Goal: Find specific page/section: Find specific page/section

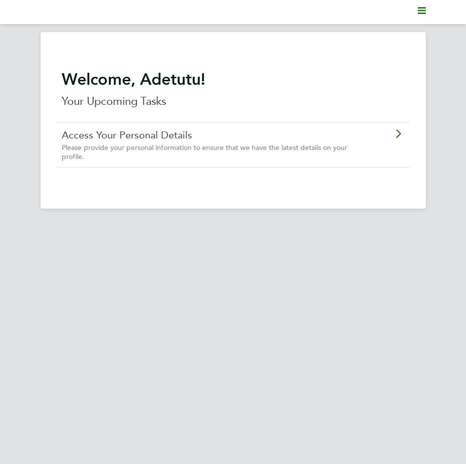
click at [189, 141] on link "Access Your Personal Details" at bounding box center [210, 134] width 297 height 13
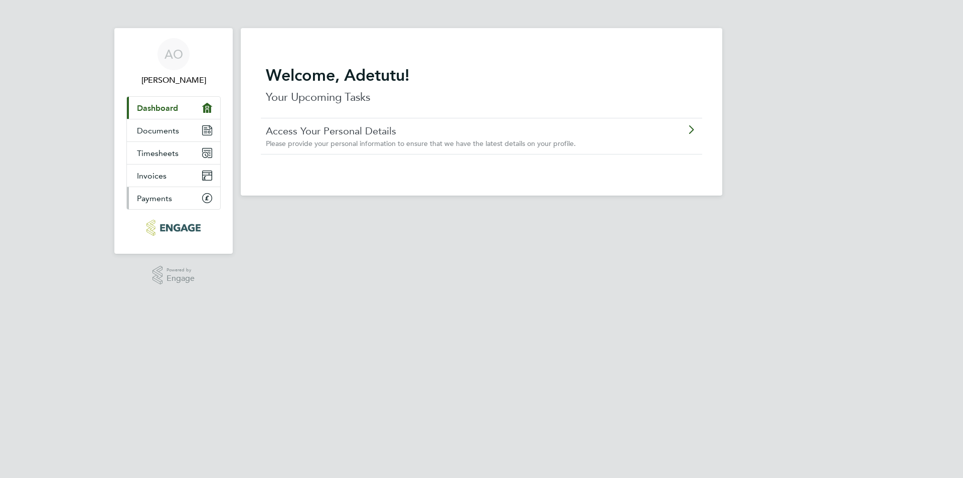
click at [146, 200] on span "Payments" at bounding box center [154, 199] width 35 height 10
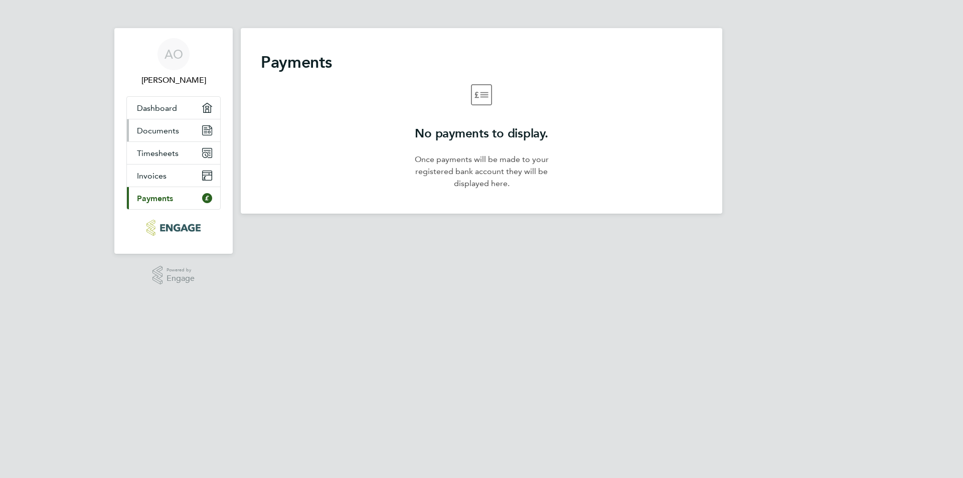
click at [155, 128] on span "Documents" at bounding box center [158, 131] width 42 height 10
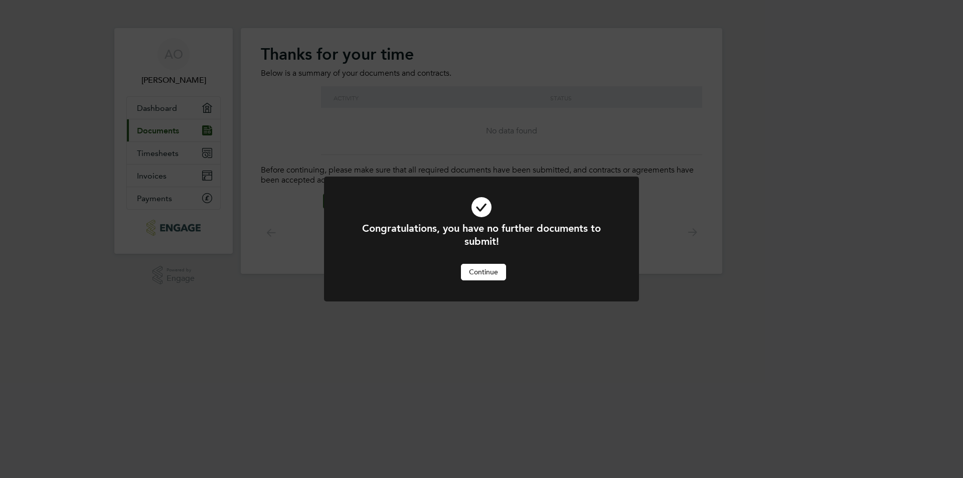
click at [199, 244] on div "Congratulations, you have no further documents to submit! Cancel Continue" at bounding box center [481, 239] width 963 height 478
click at [491, 267] on button "Continue" at bounding box center [483, 272] width 45 height 16
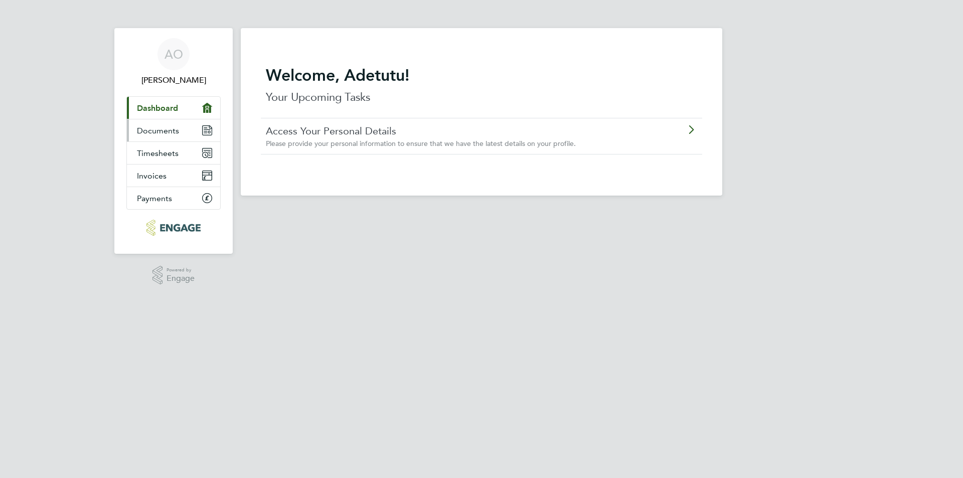
click at [153, 132] on span "Documents" at bounding box center [158, 131] width 42 height 10
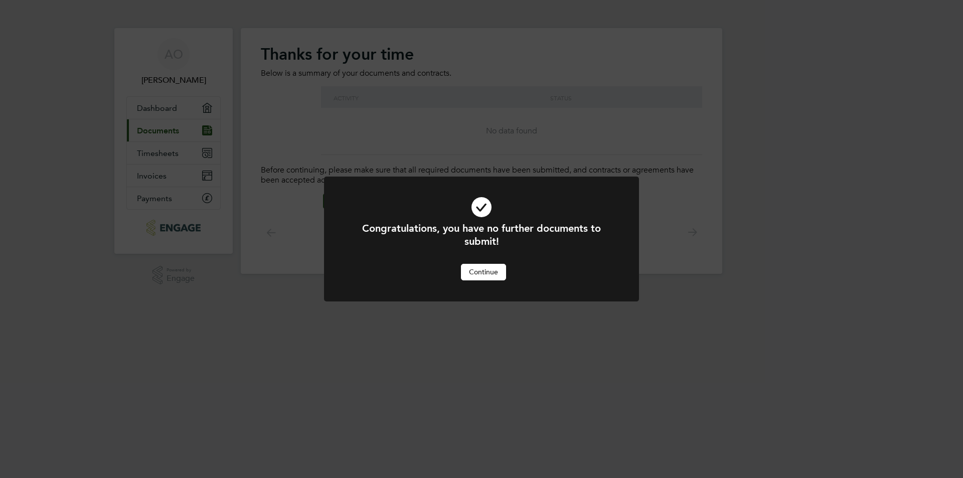
click at [475, 272] on button "Continue" at bounding box center [483, 272] width 45 height 16
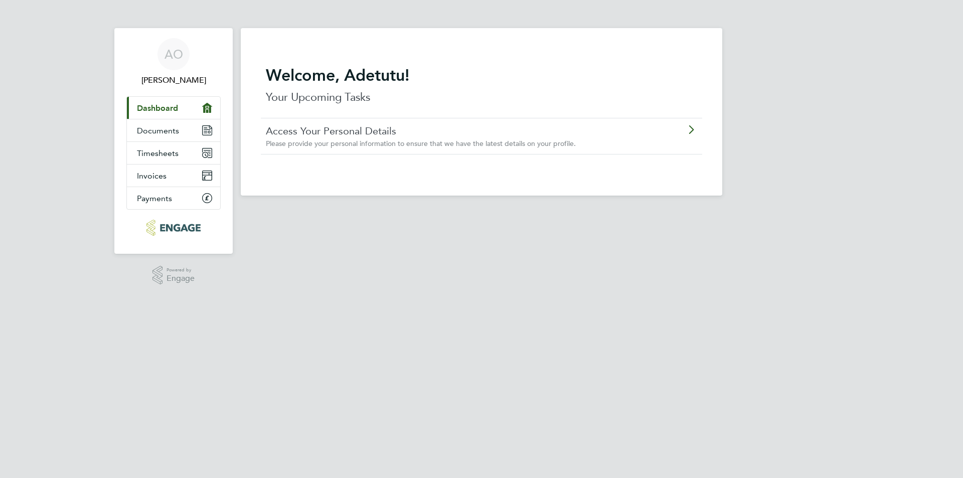
click at [141, 107] on span "Dashboard" at bounding box center [157, 108] width 41 height 10
click at [167, 154] on span "Timesheets" at bounding box center [158, 153] width 42 height 10
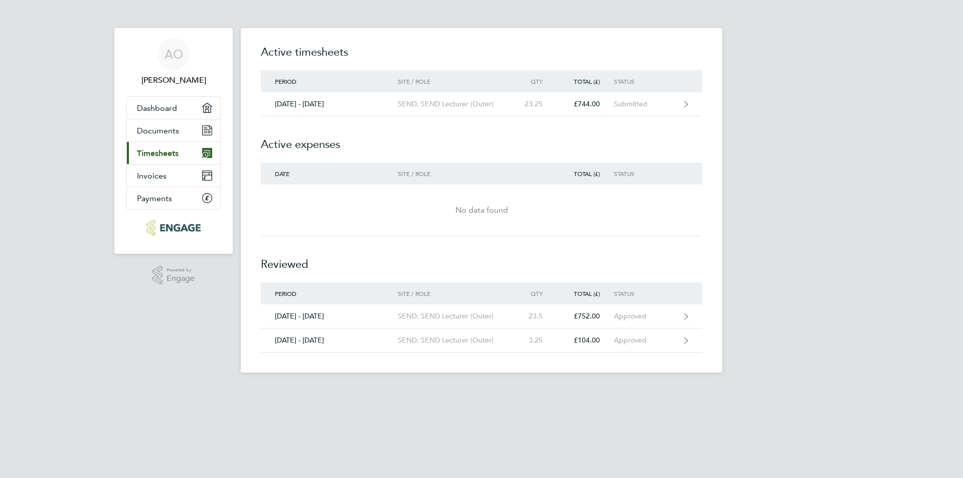
click at [173, 231] on img "Main navigation" at bounding box center [173, 228] width 54 height 16
